Goal: Task Accomplishment & Management: Use online tool/utility

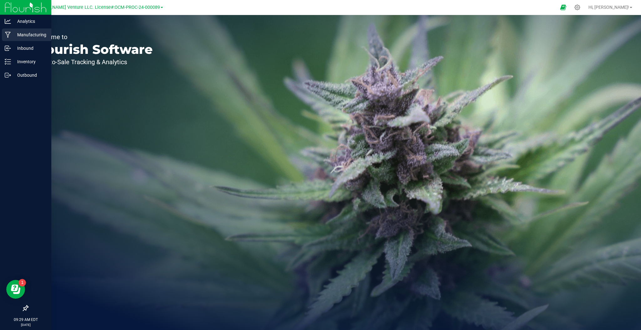
click at [26, 36] on p "Manufacturing" at bounding box center [30, 35] width 38 height 8
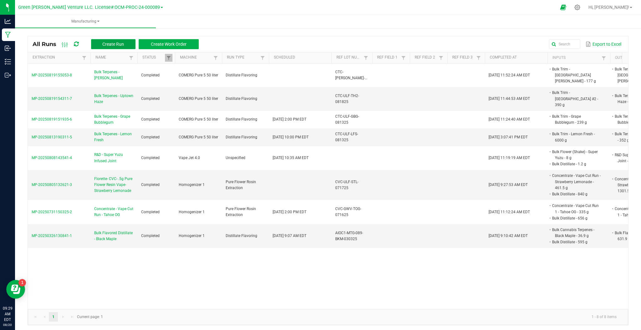
click at [113, 42] on span "Create Run" at bounding box center [113, 44] width 22 height 5
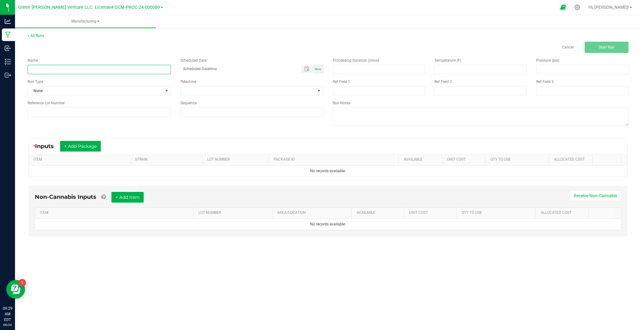
click at [101, 72] on input at bounding box center [99, 69] width 143 height 9
type input "Bulk Terpenes - Gelato Sunset"
click at [126, 90] on span "None" at bounding box center [95, 90] width 135 height 9
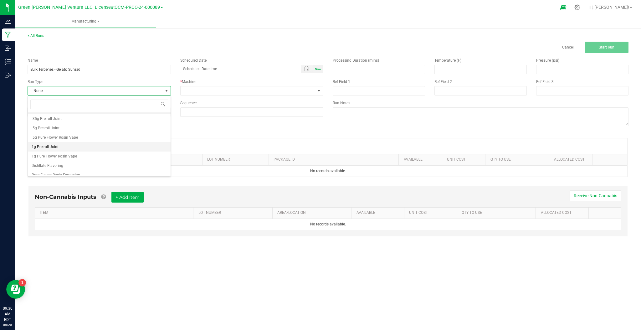
scroll to position [12, 0]
click at [63, 162] on li "Distillate Flavoring" at bounding box center [99, 161] width 143 height 9
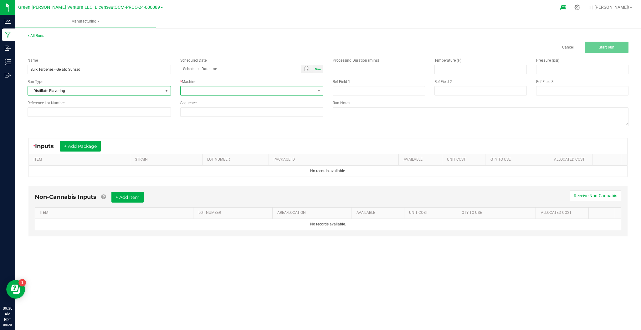
click at [256, 87] on span at bounding box center [248, 90] width 135 height 9
click at [221, 120] on li "COMERG Pure 5 50 liter" at bounding box center [252, 117] width 143 height 11
click at [361, 73] on input at bounding box center [379, 69] width 92 height 9
type input "25.00"
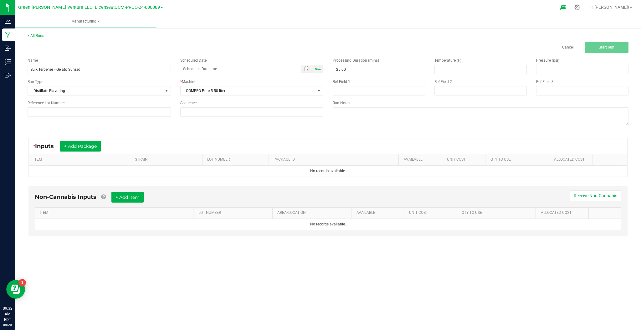
click at [465, 64] on div "Temperature (F)" at bounding box center [481, 66] width 102 height 17
click at [464, 67] on input at bounding box center [481, 69] width 92 height 9
type input "79.00"
click at [541, 67] on input at bounding box center [583, 69] width 92 height 9
type input "70.00"
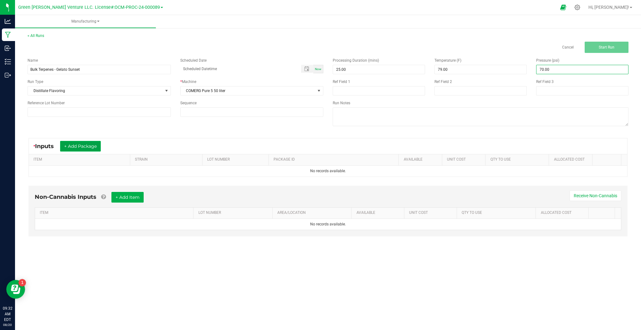
click at [77, 144] on button "+ Add Package" at bounding box center [80, 146] width 41 height 11
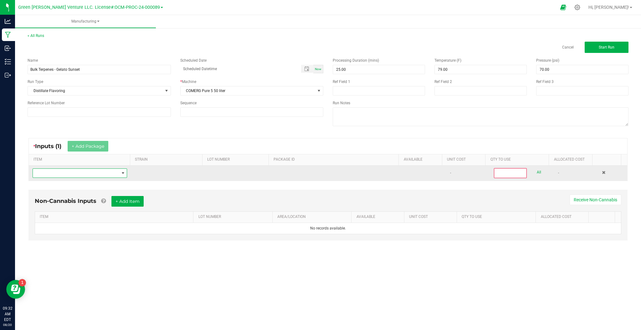
click at [122, 175] on span "NO DATA FOUND" at bounding box center [123, 173] width 5 height 5
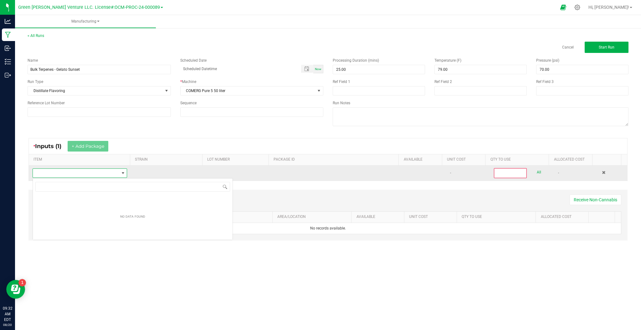
scroll to position [9, 94]
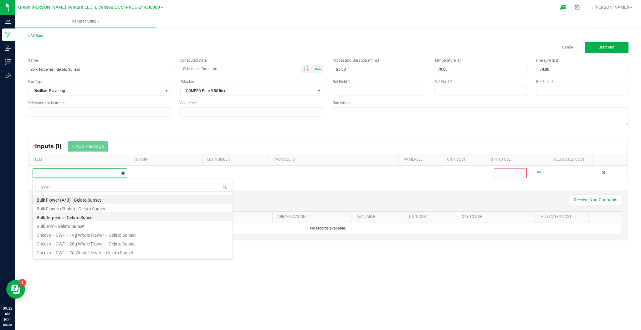
type input "gelato"
click at [84, 225] on li "Bulk Trim - Gelato Sunset" at bounding box center [133, 225] width 200 height 9
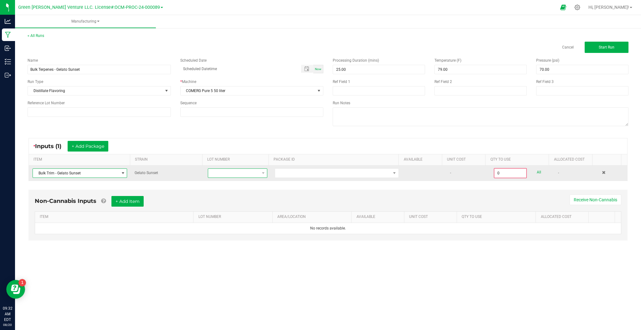
click at [250, 177] on span at bounding box center [233, 173] width 51 height 9
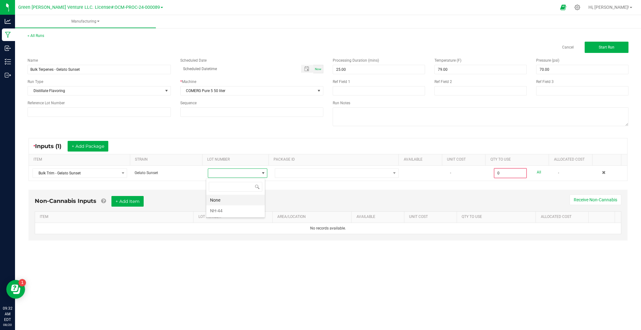
scroll to position [9, 59]
click at [231, 209] on li "NH-44" at bounding box center [235, 210] width 59 height 11
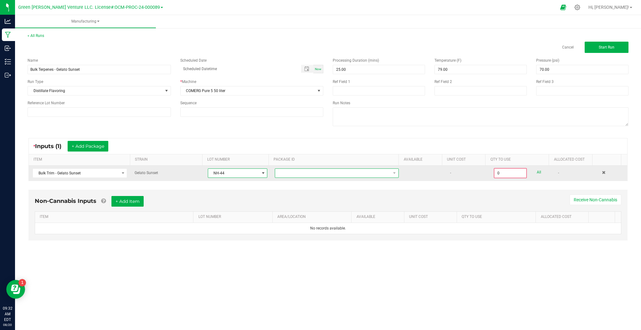
click at [323, 174] on span at bounding box center [333, 173] width 116 height 9
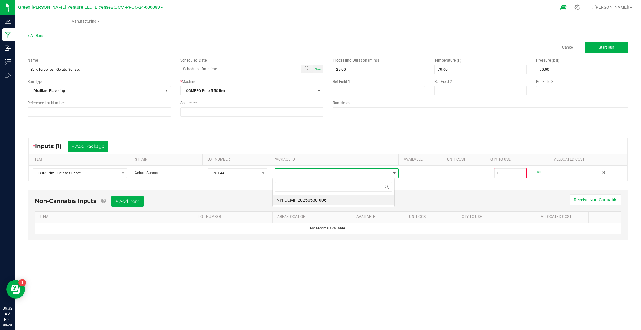
scroll to position [9, 122]
click at [311, 198] on li "NYFCCMF-20250530-006" at bounding box center [334, 200] width 122 height 11
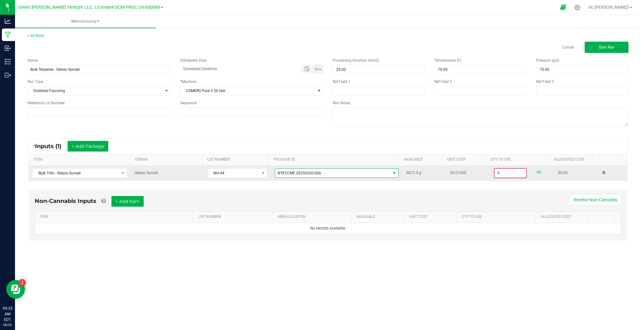
click at [502, 172] on input "0" at bounding box center [511, 173] width 32 height 9
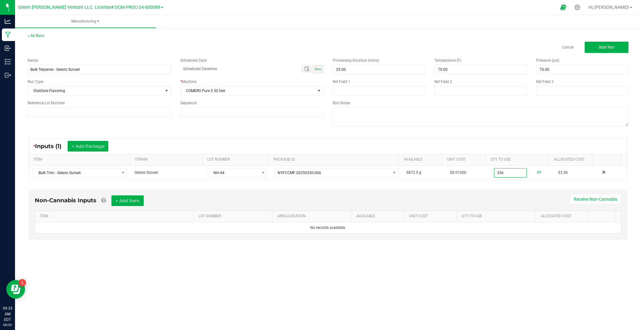
type input "336.0000 g"
click at [513, 194] on div "Non-Cannabis Inputs + Add Item Receive Non-Cannabis ITEM LOT NUMBER AREA/LOCATI…" at bounding box center [327, 214] width 599 height 51
click at [114, 111] on input at bounding box center [99, 111] width 143 height 9
type input "CTC-ULF-GSS-082025"
click at [271, 146] on div "* Inputs (1) + Add Package" at bounding box center [328, 146] width 599 height 16
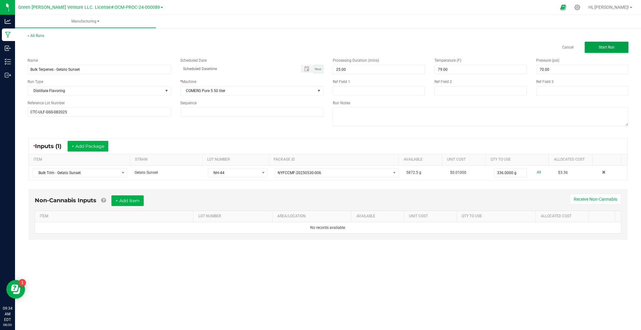
click at [607, 46] on span "Start Run" at bounding box center [607, 47] width 16 height 4
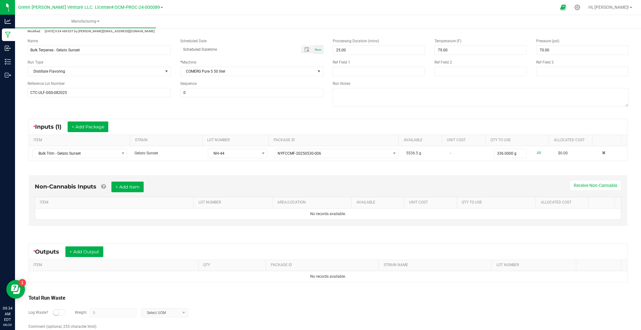
scroll to position [42, 0]
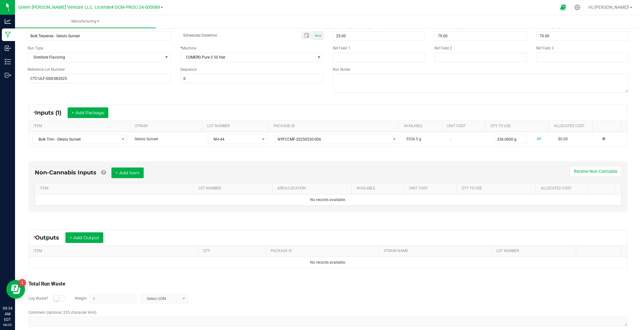
click at [85, 232] on div "* Outputs + Add Output" at bounding box center [328, 238] width 599 height 16
click at [83, 238] on button "+ Add Output" at bounding box center [84, 237] width 38 height 11
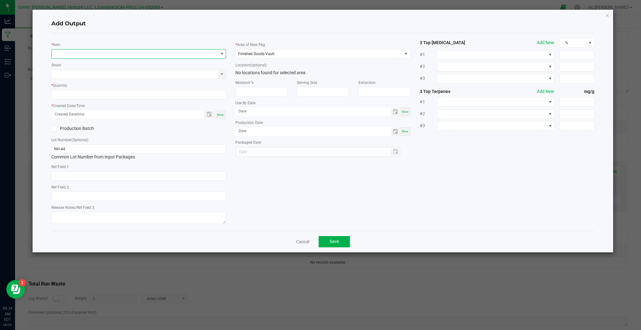
click at [185, 56] on span "NO DATA FOUND" at bounding box center [135, 53] width 166 height 9
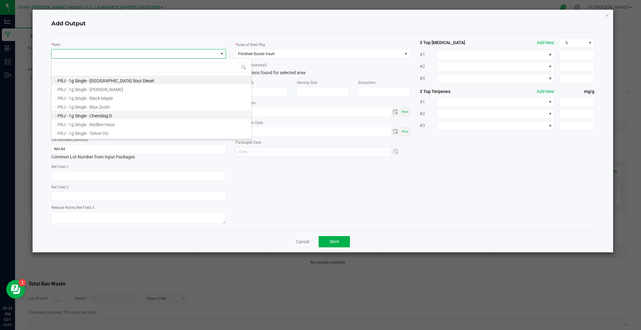
scroll to position [9, 175]
type input "t"
type input "gela"
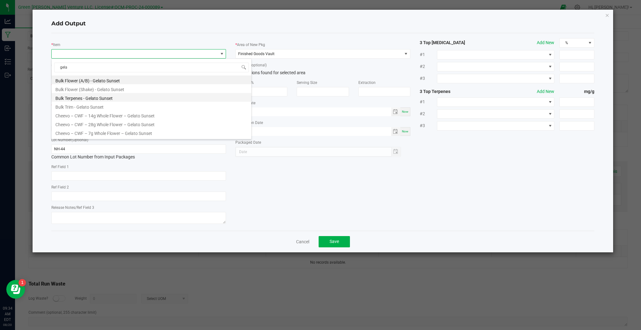
click at [102, 100] on li "Bulk Terpenes - Gelato Sunset" at bounding box center [152, 97] width 200 height 9
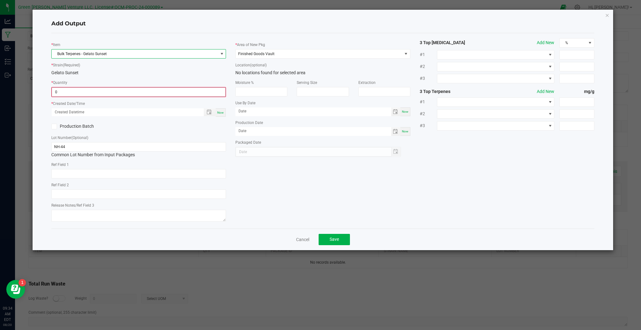
click at [89, 94] on input "0" at bounding box center [138, 92] width 173 height 9
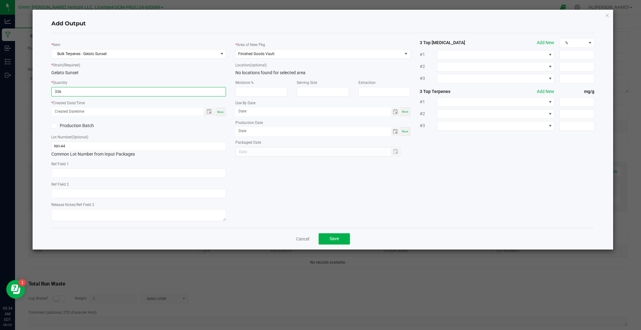
type input "336.0000 g"
click at [60, 127] on label "Production Batch" at bounding box center [92, 125] width 83 height 7
click at [0, 0] on input "Production Batch" at bounding box center [0, 0] width 0 height 0
click at [89, 145] on input "NH-44" at bounding box center [138, 146] width 175 height 9
drag, startPoint x: 74, startPoint y: 144, endPoint x: 50, endPoint y: 144, distance: 23.5
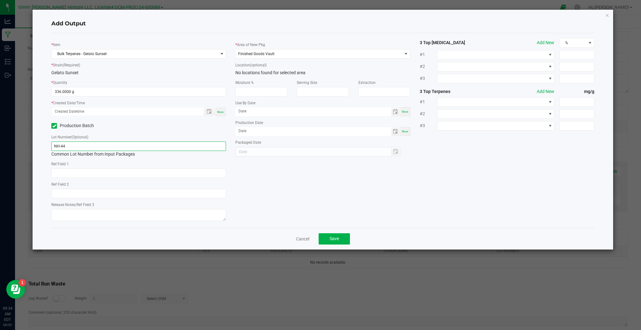
click at [50, 144] on div "* Item Bulk Terpenes - Gelato Sunset * Strain (Required) Gelato Sunset * Quanti…" at bounding box center [139, 130] width 184 height 185
type input "CTC-ULF-GSS-082025"
click at [218, 112] on span "Now" at bounding box center [220, 111] width 7 height 3
type input "[DATE] 9:34 AM"
type input "[DATE]"
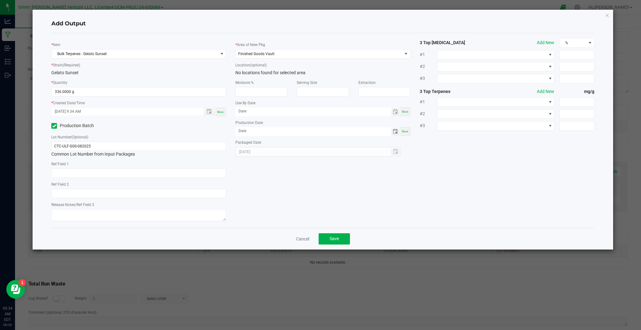
click at [396, 132] on span "Toggle calendar" at bounding box center [395, 131] width 5 height 5
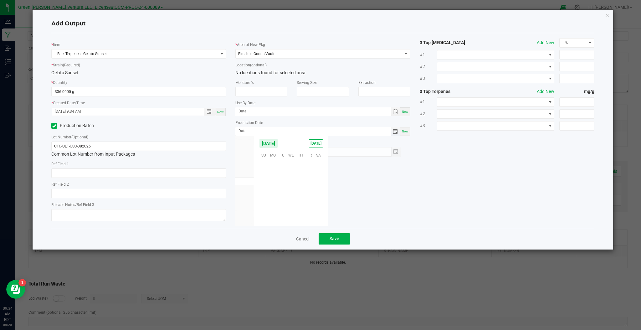
scroll to position [101519, 0]
click at [283, 193] on span "19" at bounding box center [282, 193] width 9 height 10
type input "[DATE]"
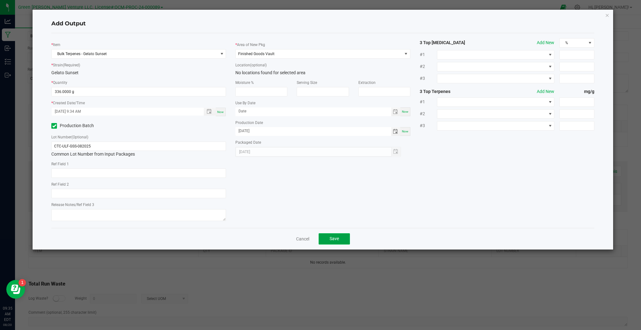
click at [332, 237] on span "Save" at bounding box center [334, 238] width 9 height 5
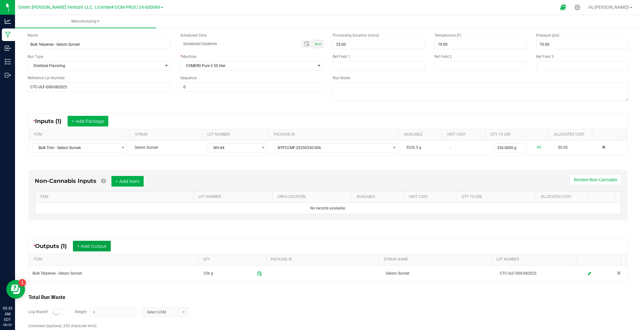
scroll to position [0, 0]
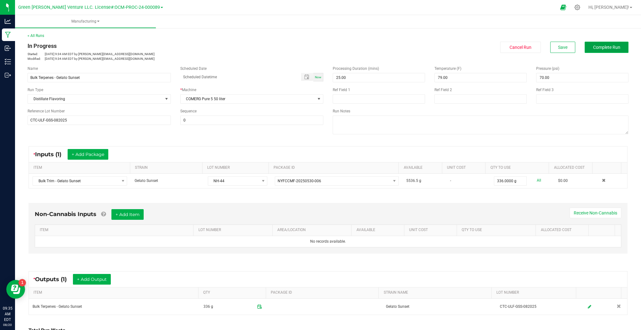
click at [586, 47] on button "Complete Run" at bounding box center [607, 47] width 44 height 11
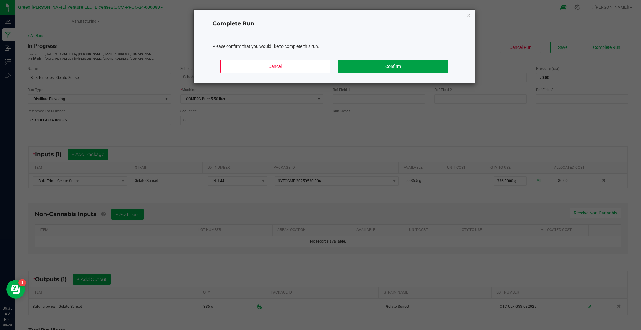
click at [391, 64] on button "Confirm" at bounding box center [393, 66] width 110 height 13
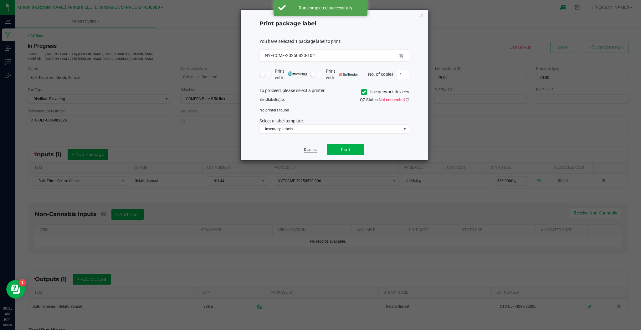
click at [310, 150] on link "Dismiss" at bounding box center [310, 149] width 13 height 5
